Goal: Navigation & Orientation: Find specific page/section

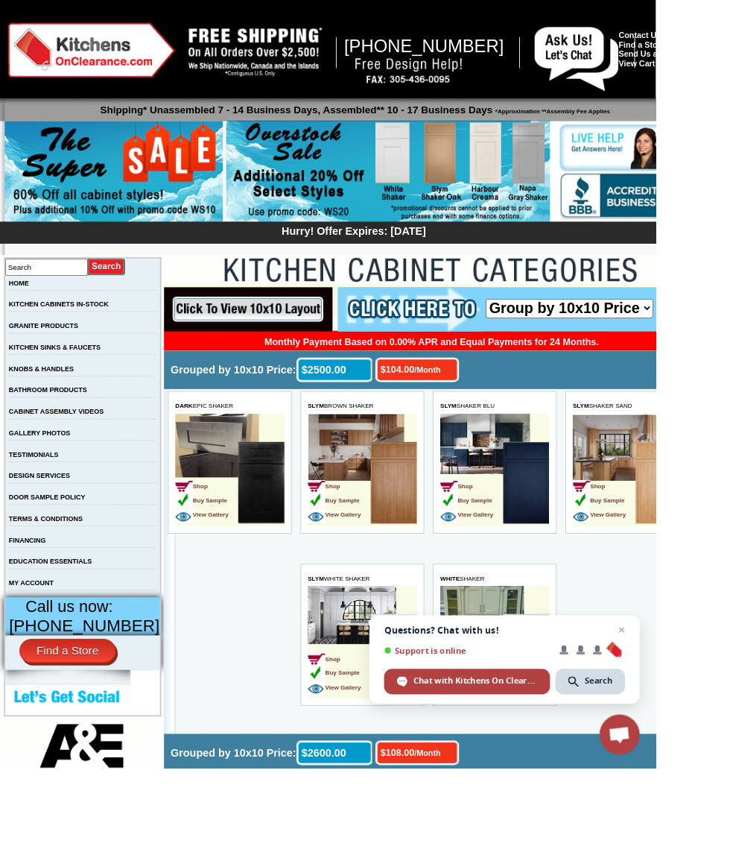
click at [235, 297] on input "image" at bounding box center [257, 311] width 188 height 49
click at [680, 504] on td "Shop Buy Sample View Gallery" at bounding box center [653, 506] width 70 height 94
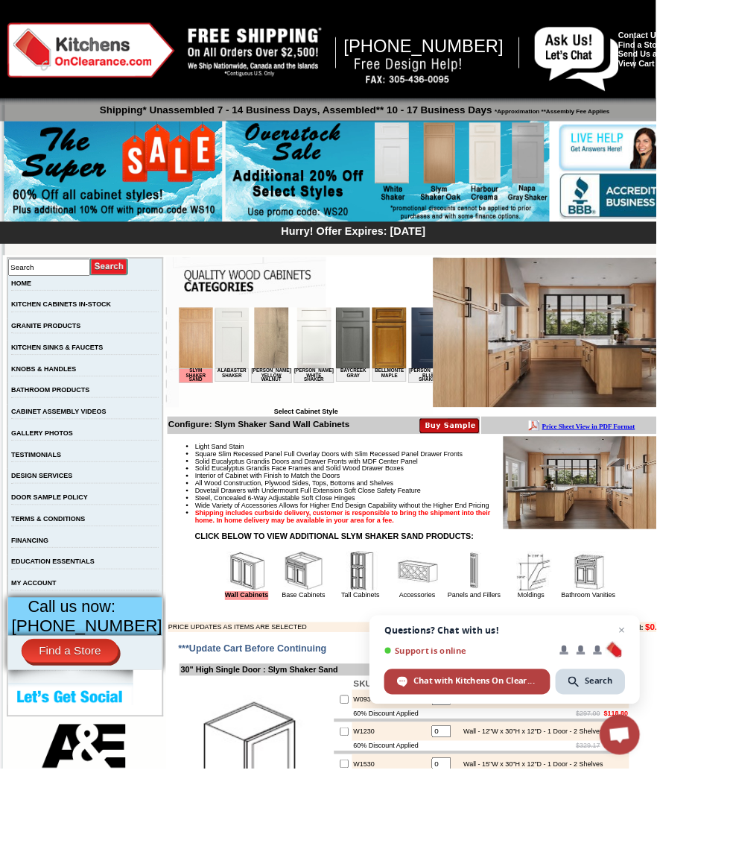
click at [696, 773] on span "Search" at bounding box center [656, 758] width 77 height 28
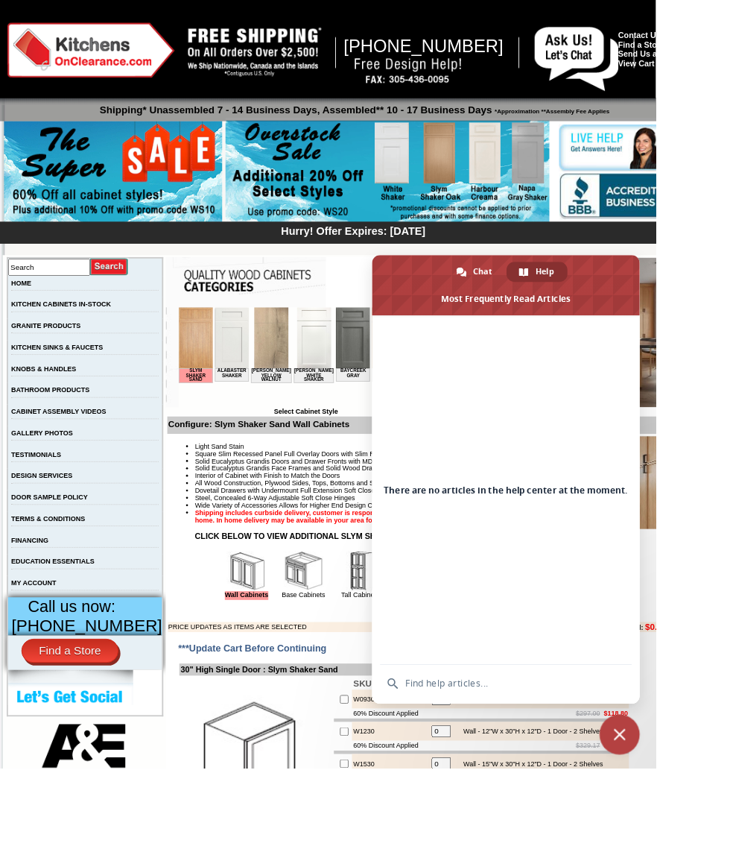
click at [107, 738] on link "Find a Store" at bounding box center [78, 724] width 108 height 27
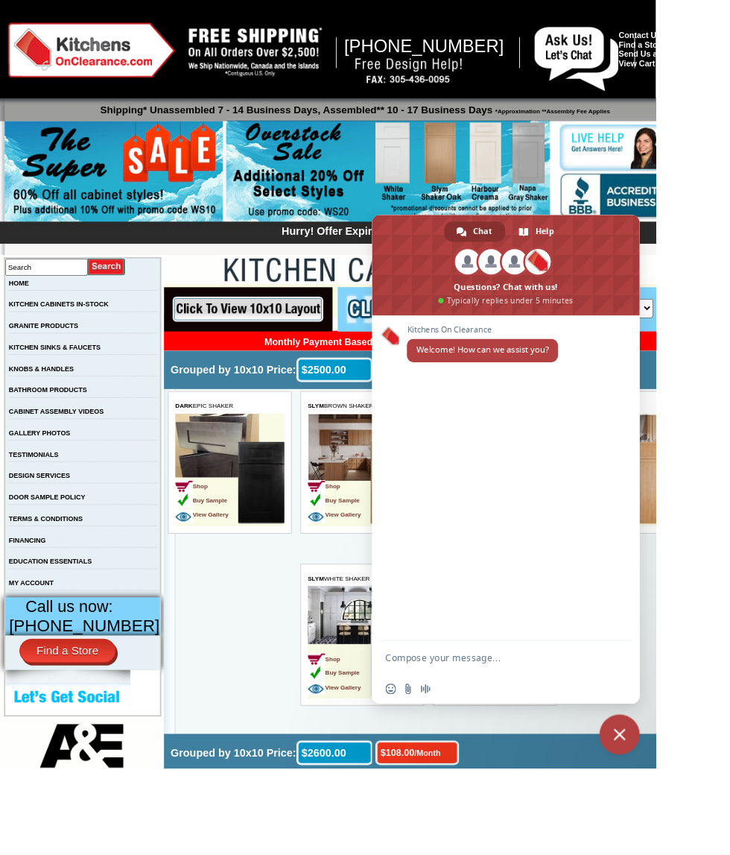
click at [712, 840] on span "Close chat" at bounding box center [690, 817] width 45 height 45
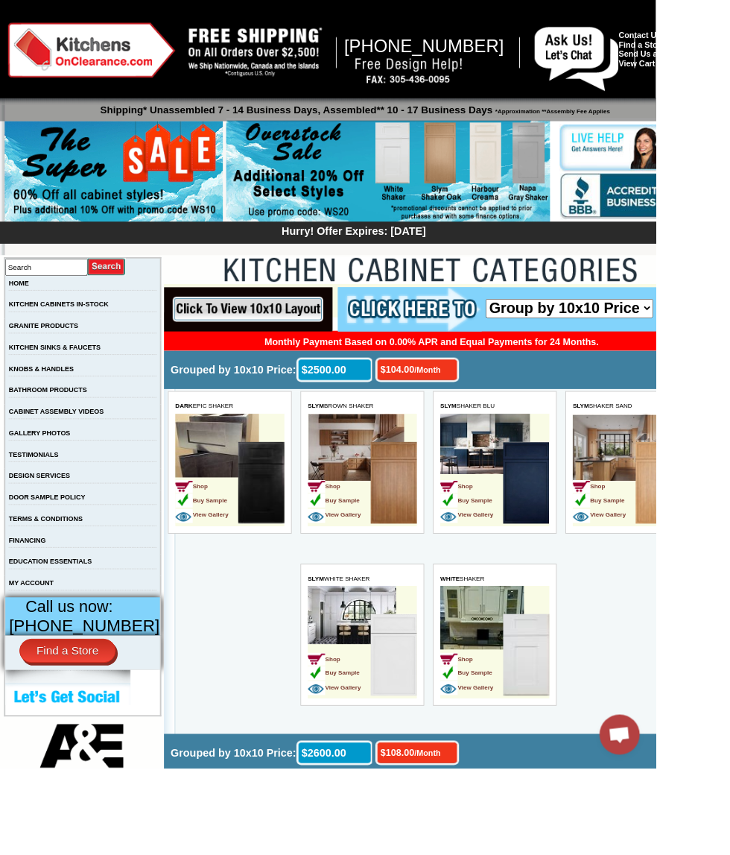
click at [702, 829] on span "Open chat" at bounding box center [689, 818] width 25 height 21
